Goal: Task Accomplishment & Management: Use online tool/utility

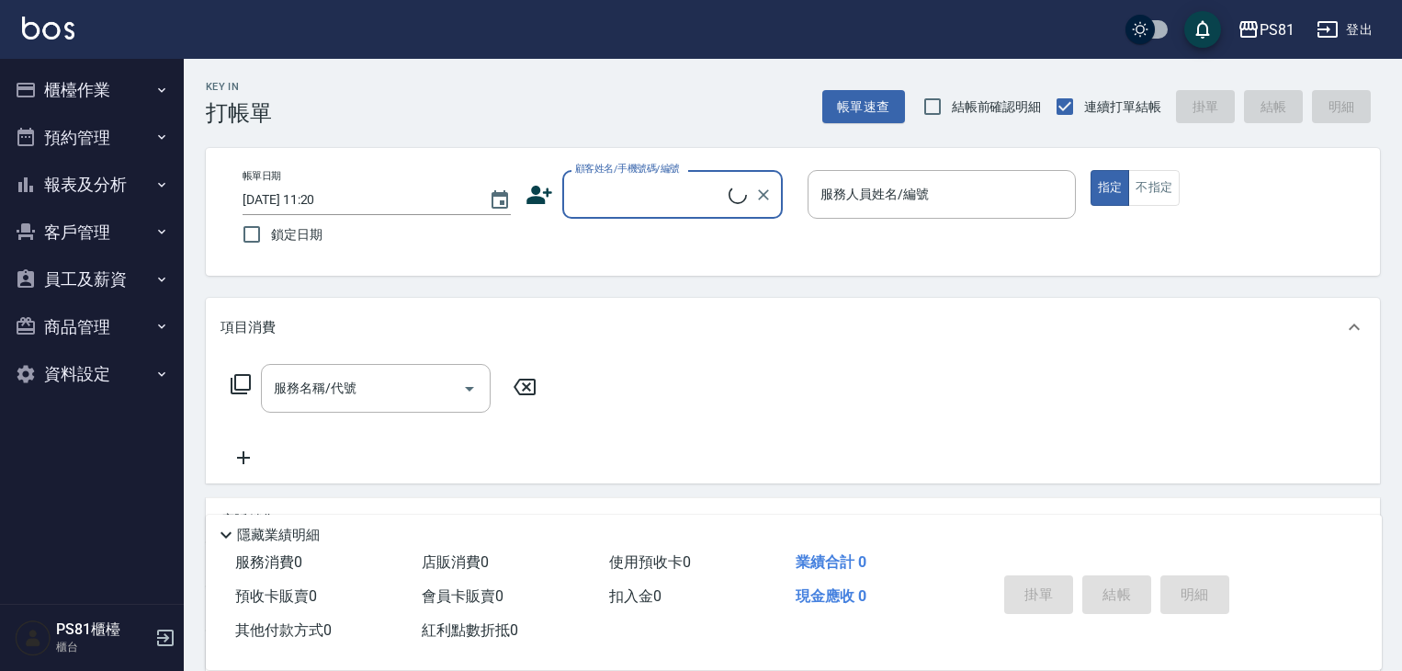
scroll to position [92, 0]
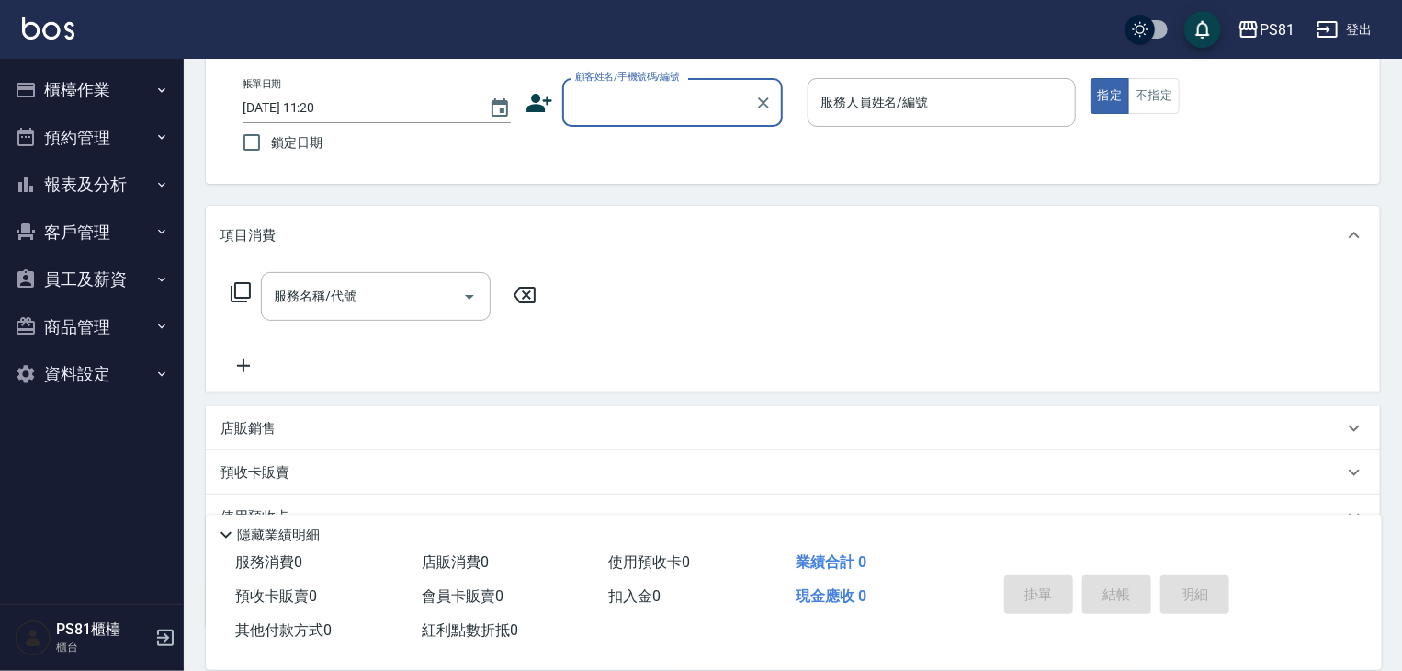
click at [90, 91] on button "櫃檯作業" at bounding box center [91, 90] width 169 height 48
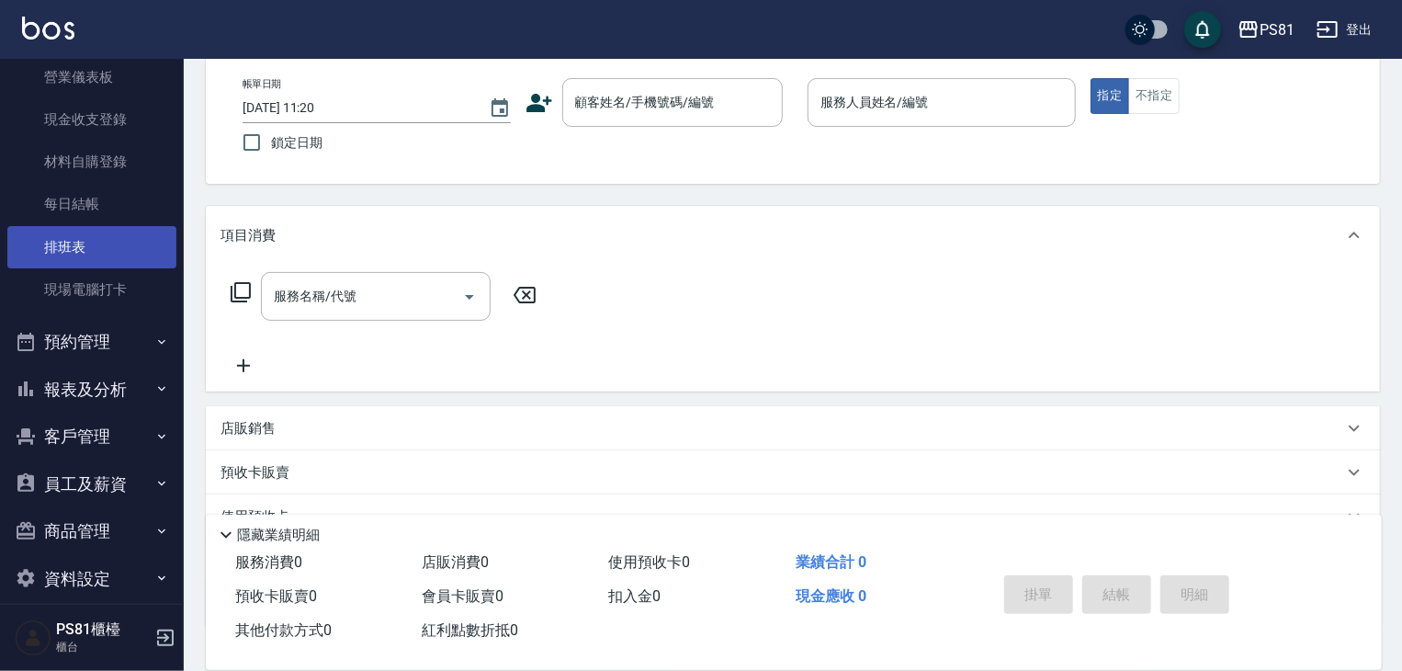
scroll to position [255, 0]
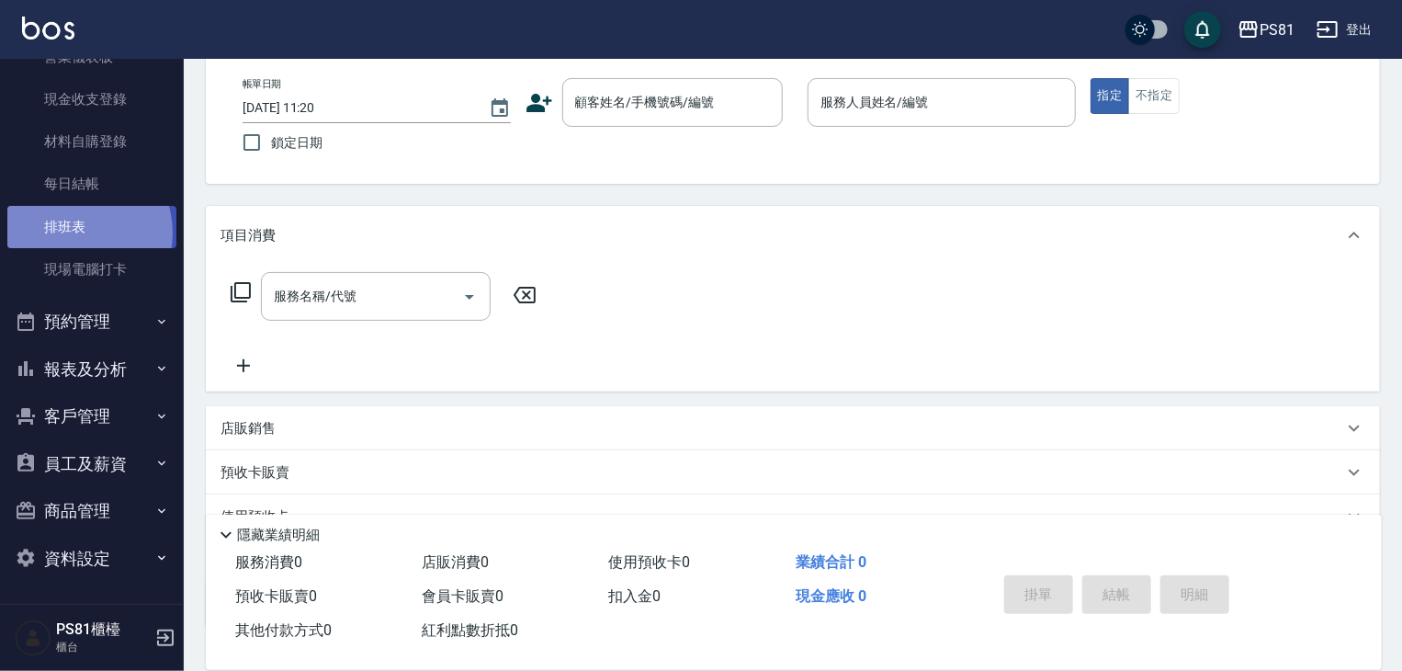
click at [73, 232] on link "排班表" at bounding box center [91, 227] width 169 height 42
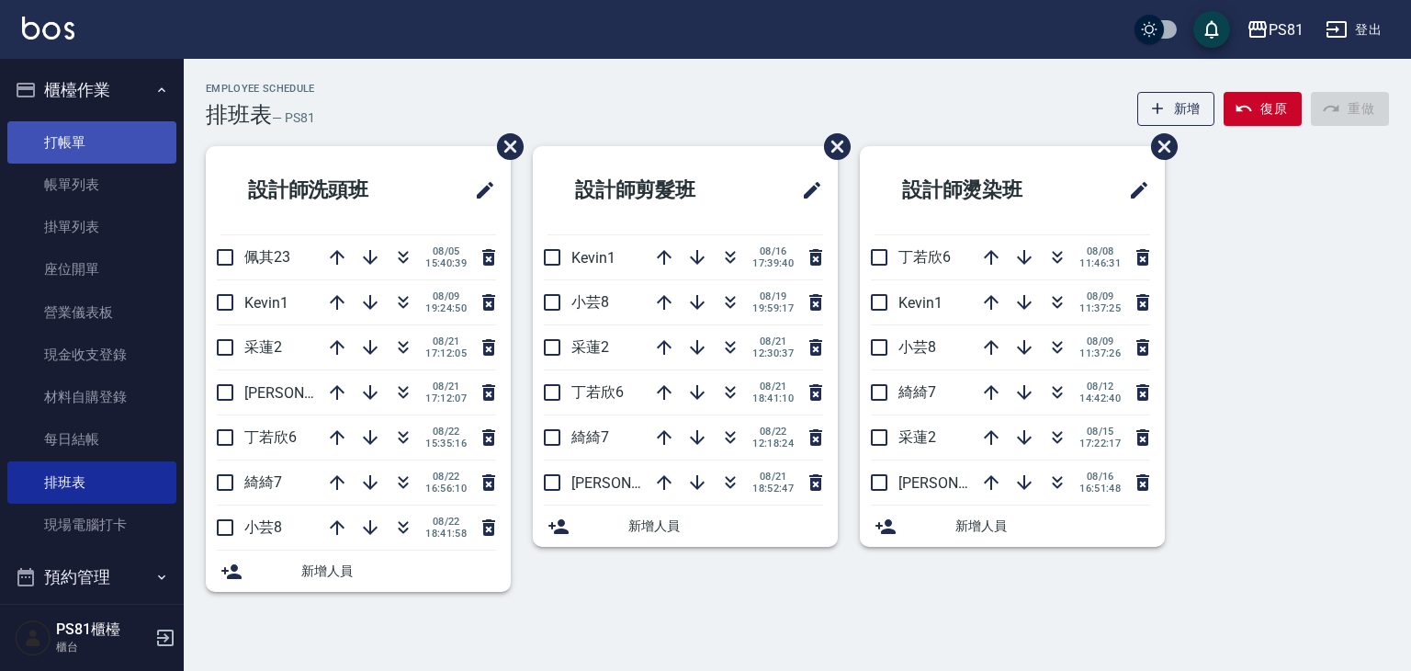
click at [42, 141] on link "打帳單" at bounding box center [91, 142] width 169 height 42
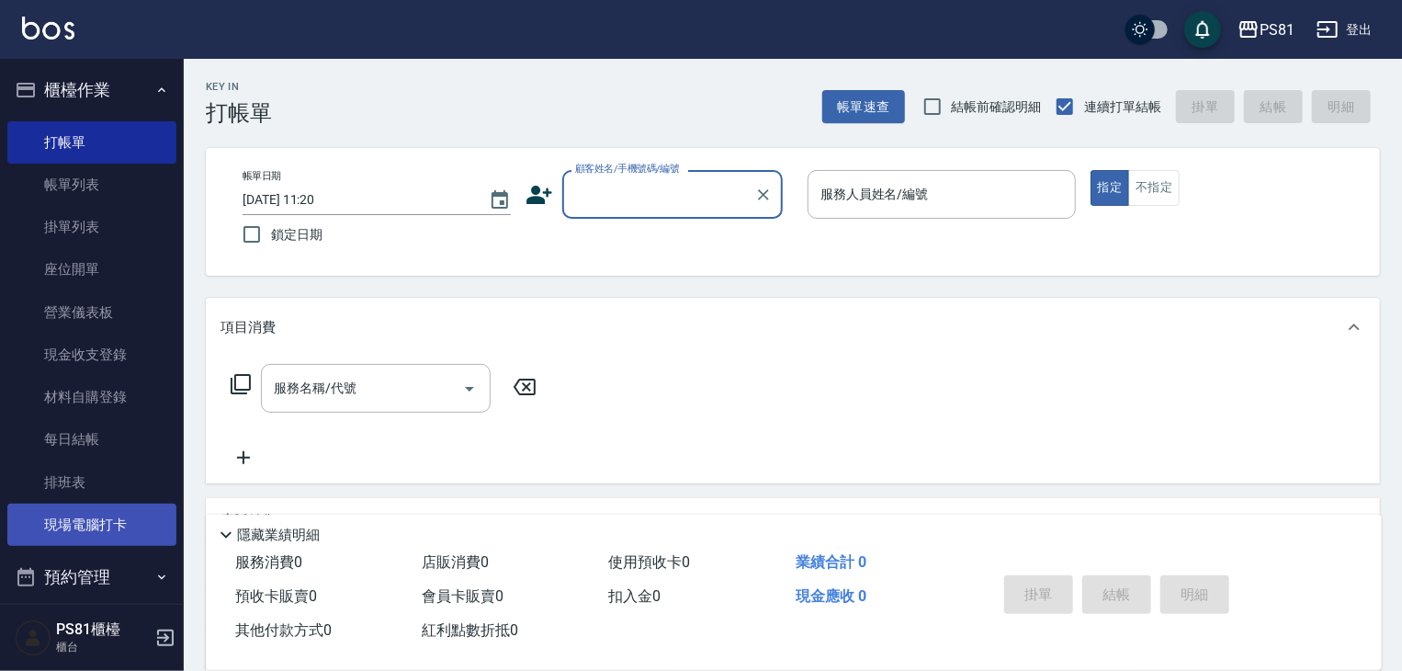
click at [131, 515] on link "現場電腦打卡" at bounding box center [91, 524] width 169 height 42
